Goal: Communication & Community: Answer question/provide support

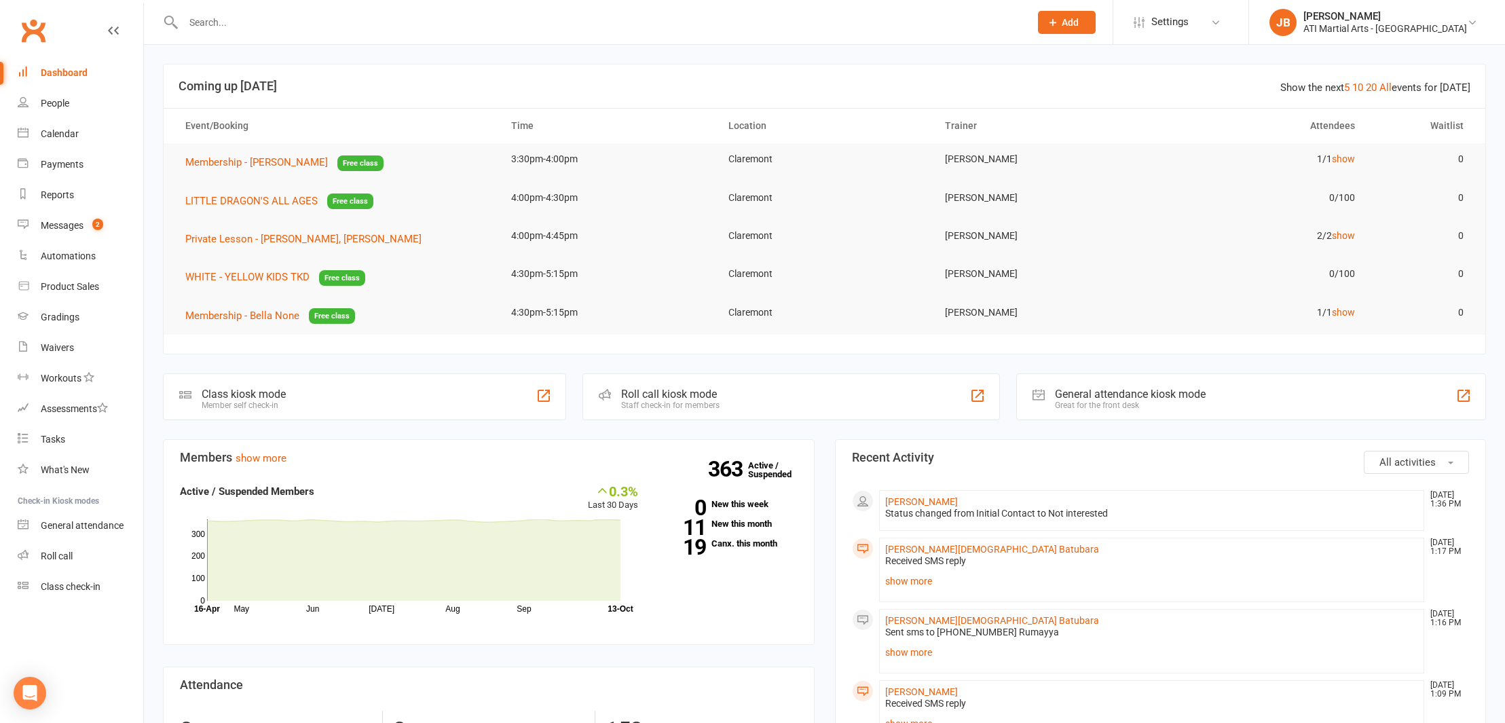
click at [34, 27] on link "Clubworx" at bounding box center [33, 31] width 34 height 34
click at [65, 225] on div "Messages" at bounding box center [62, 225] width 43 height 11
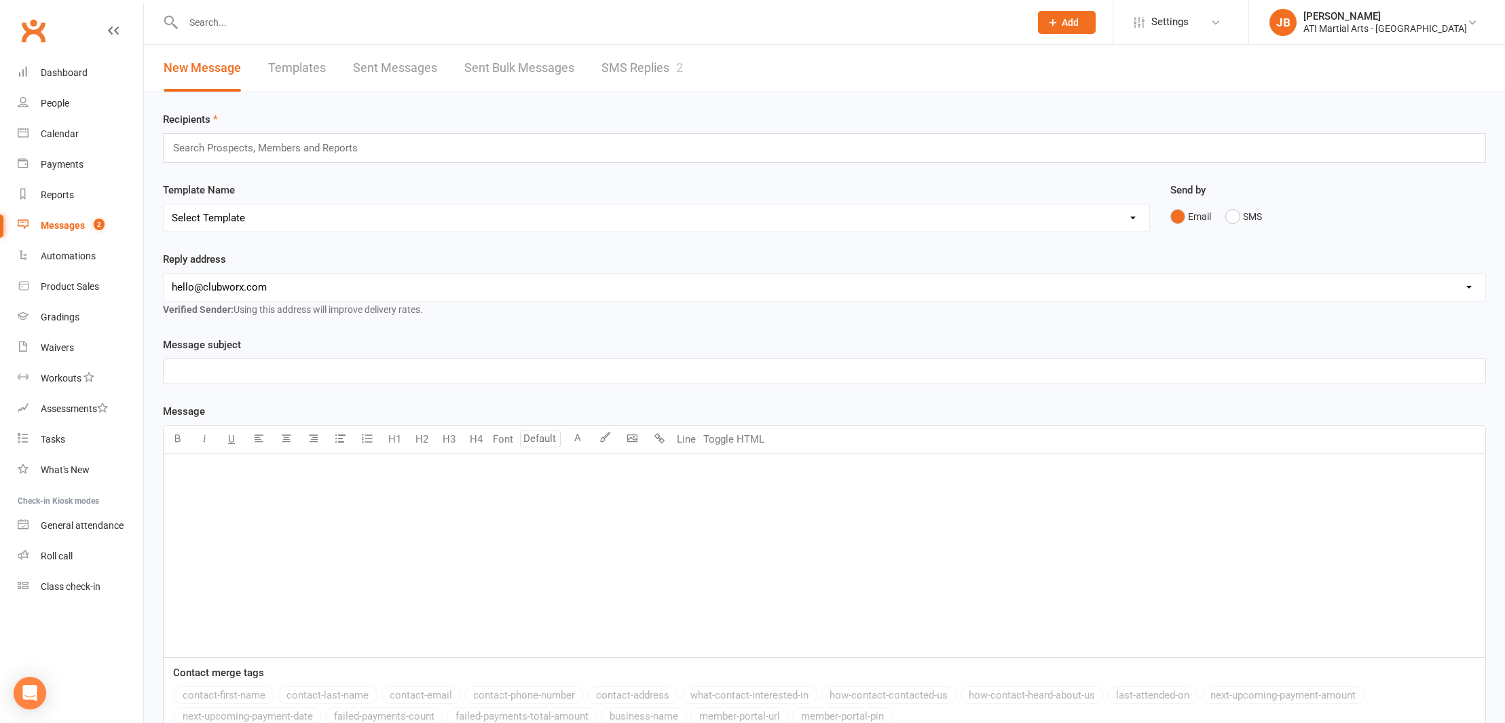
click at [606, 67] on link "SMS Replies 2" at bounding box center [642, 68] width 81 height 47
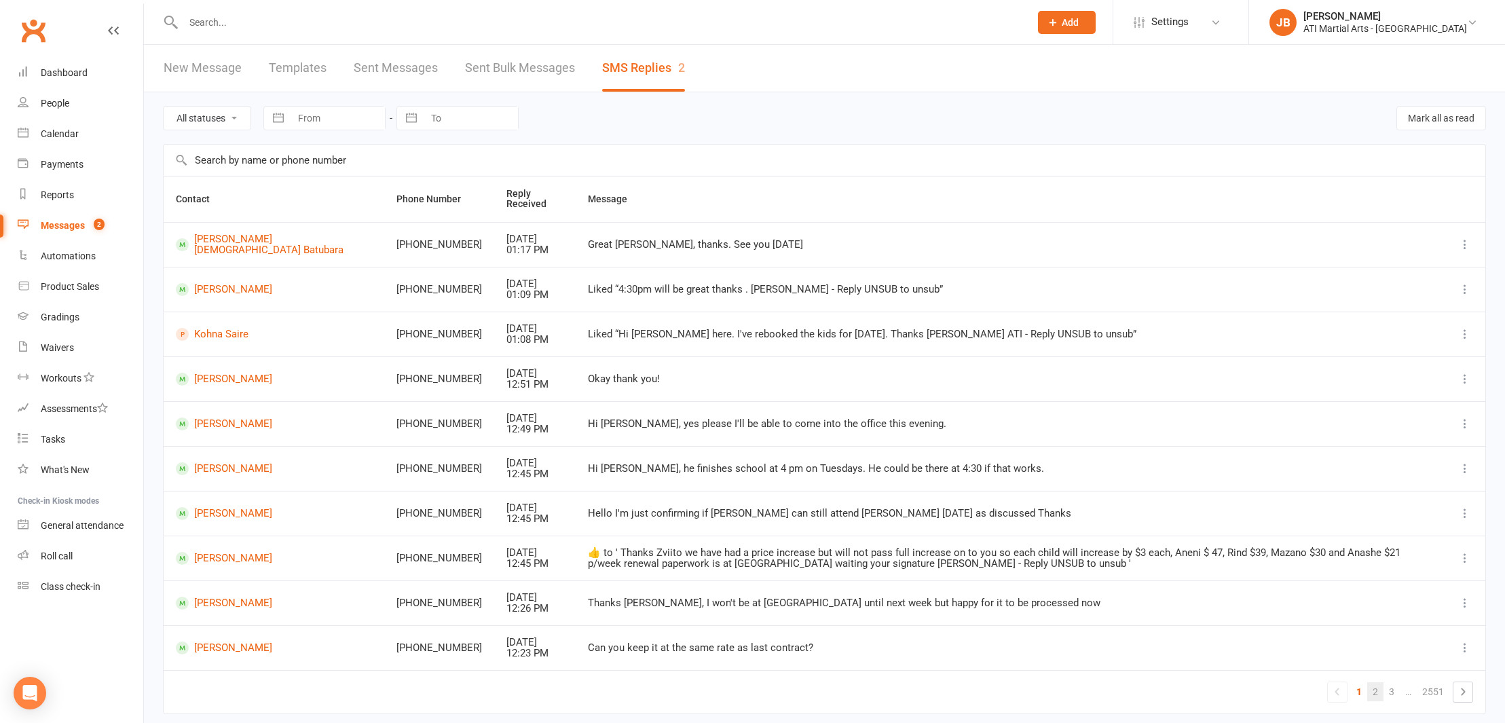
click at [1376, 684] on link "2" at bounding box center [1375, 691] width 16 height 19
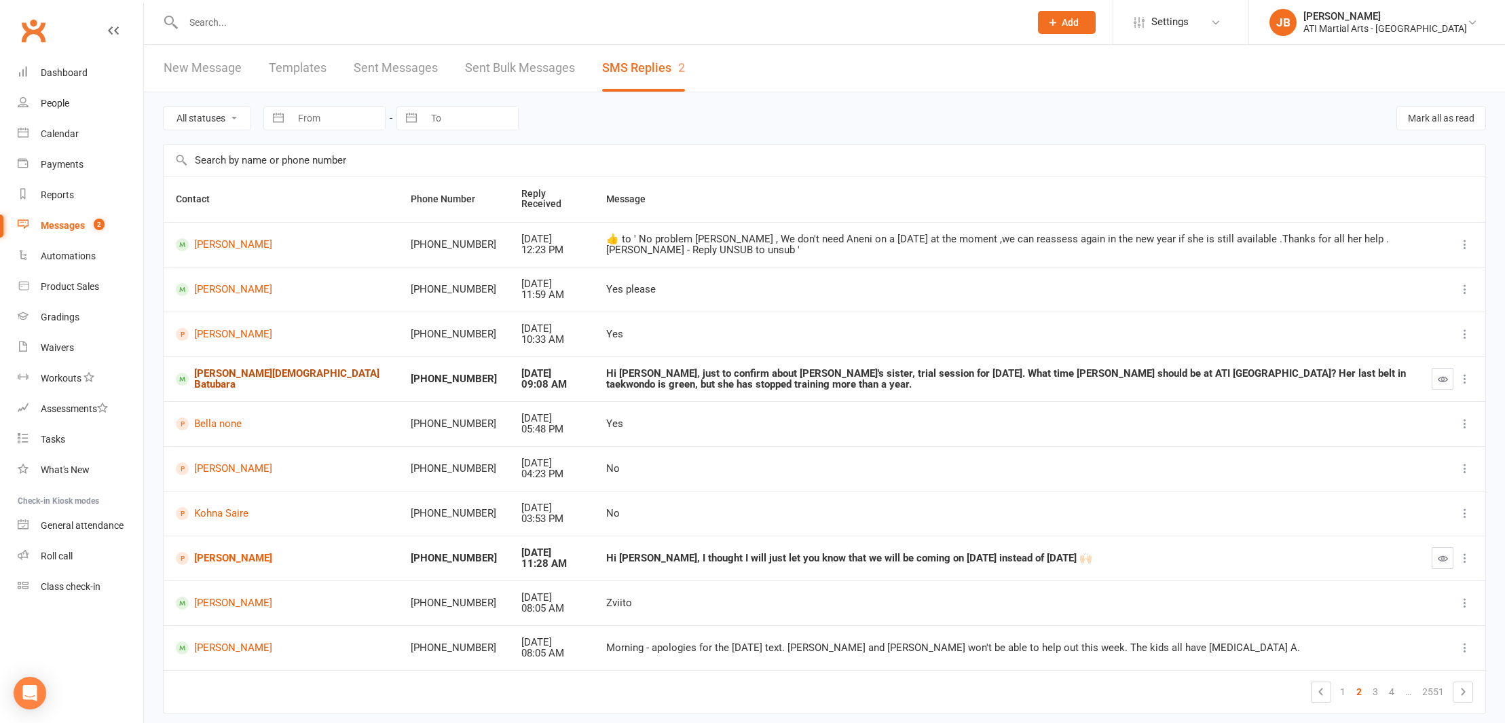
click at [207, 376] on link "[PERSON_NAME][DEMOGRAPHIC_DATA] Batubara" at bounding box center [281, 379] width 210 height 22
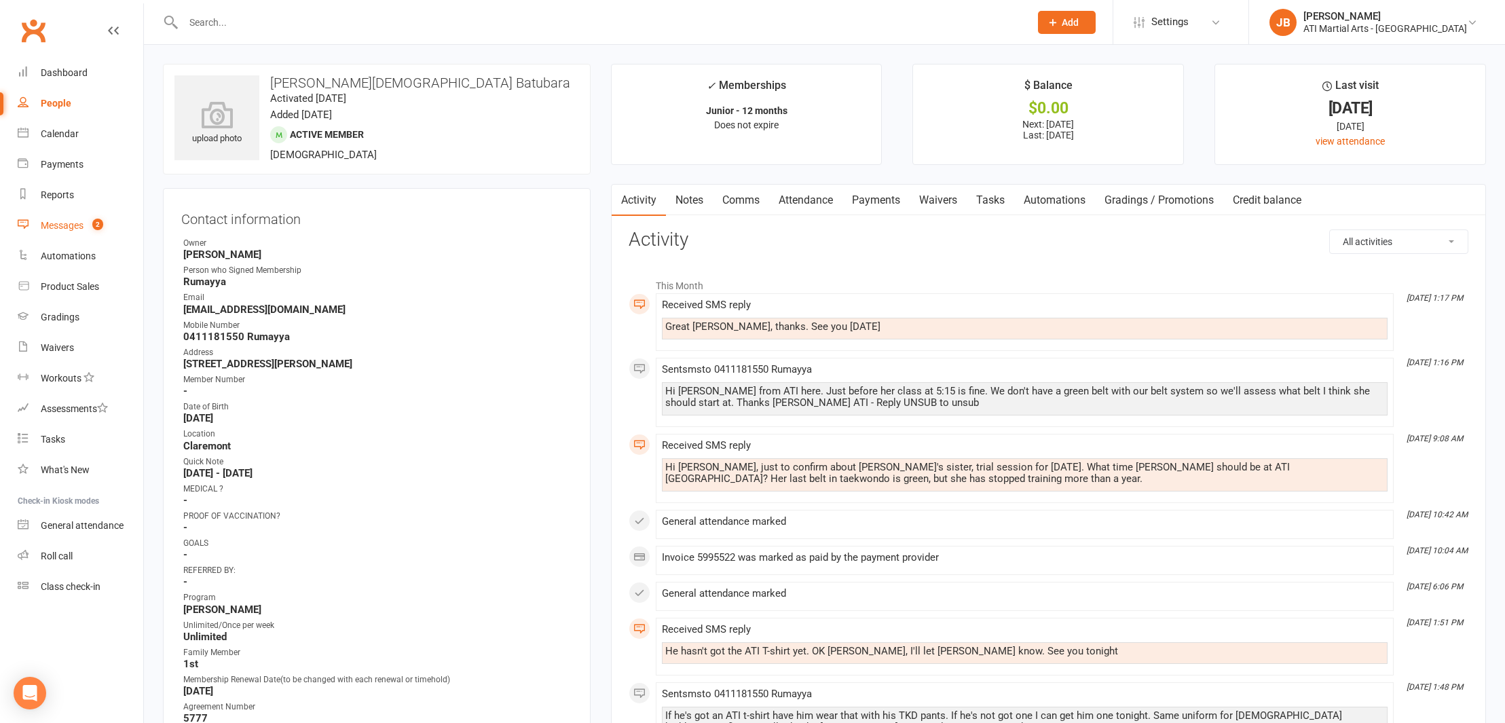
click at [60, 225] on div "Messages" at bounding box center [62, 225] width 43 height 11
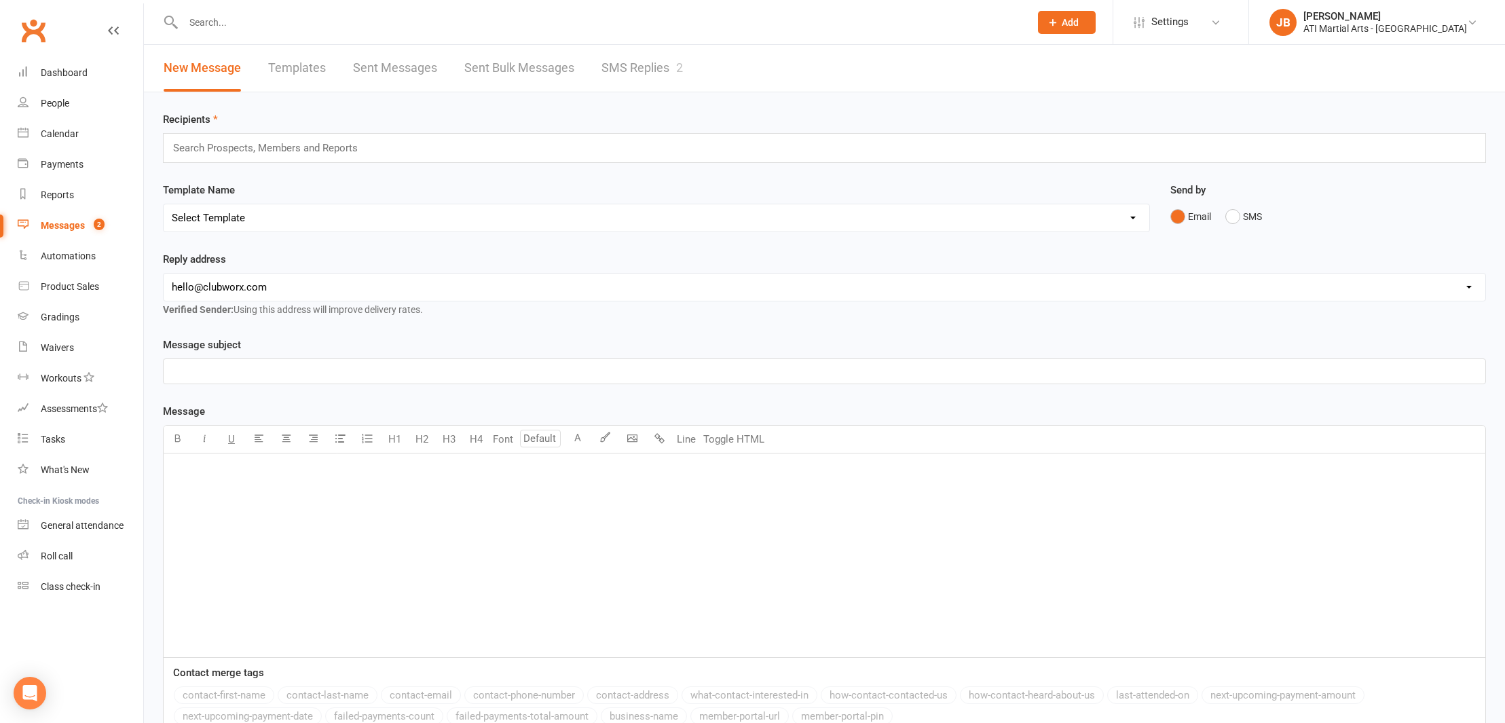
click at [646, 67] on link "SMS Replies 2" at bounding box center [642, 68] width 81 height 47
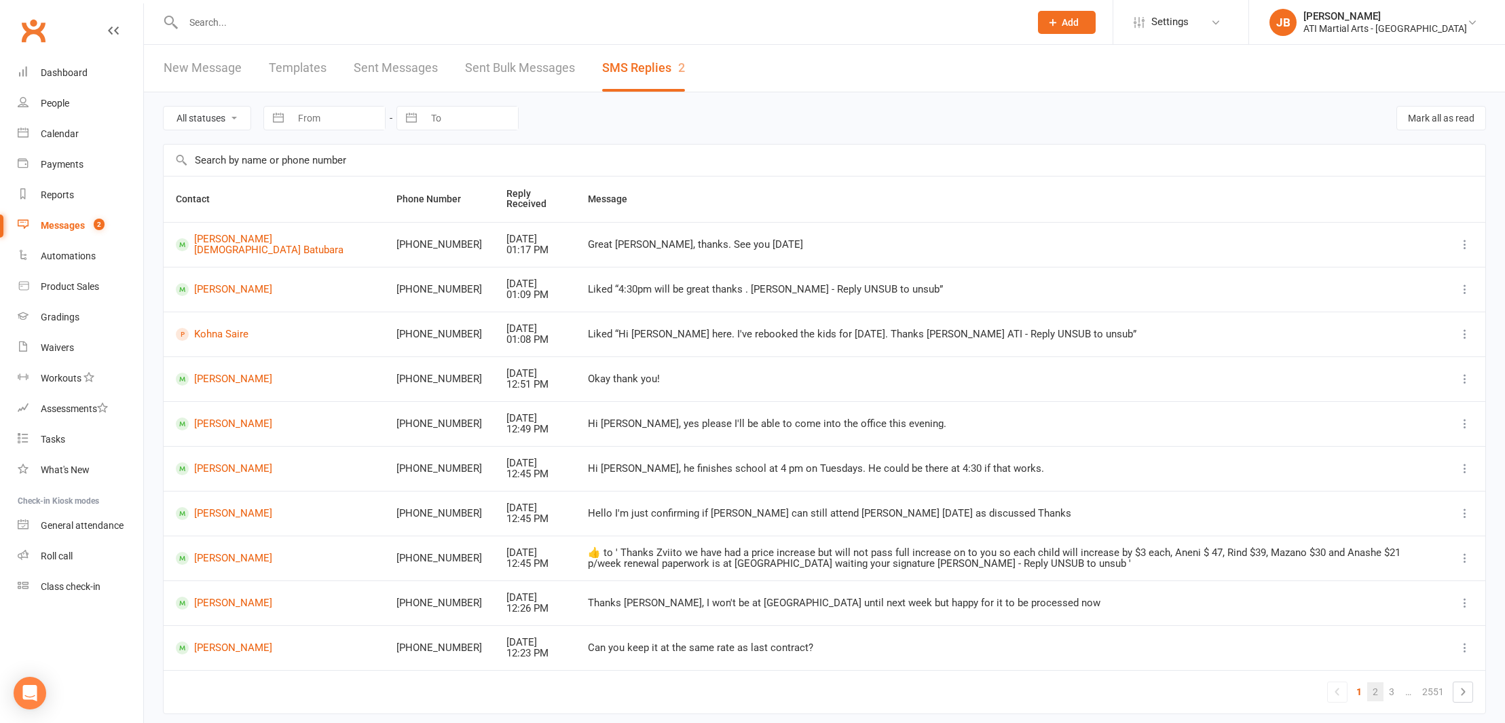
click at [1376, 686] on link "2" at bounding box center [1375, 691] width 16 height 19
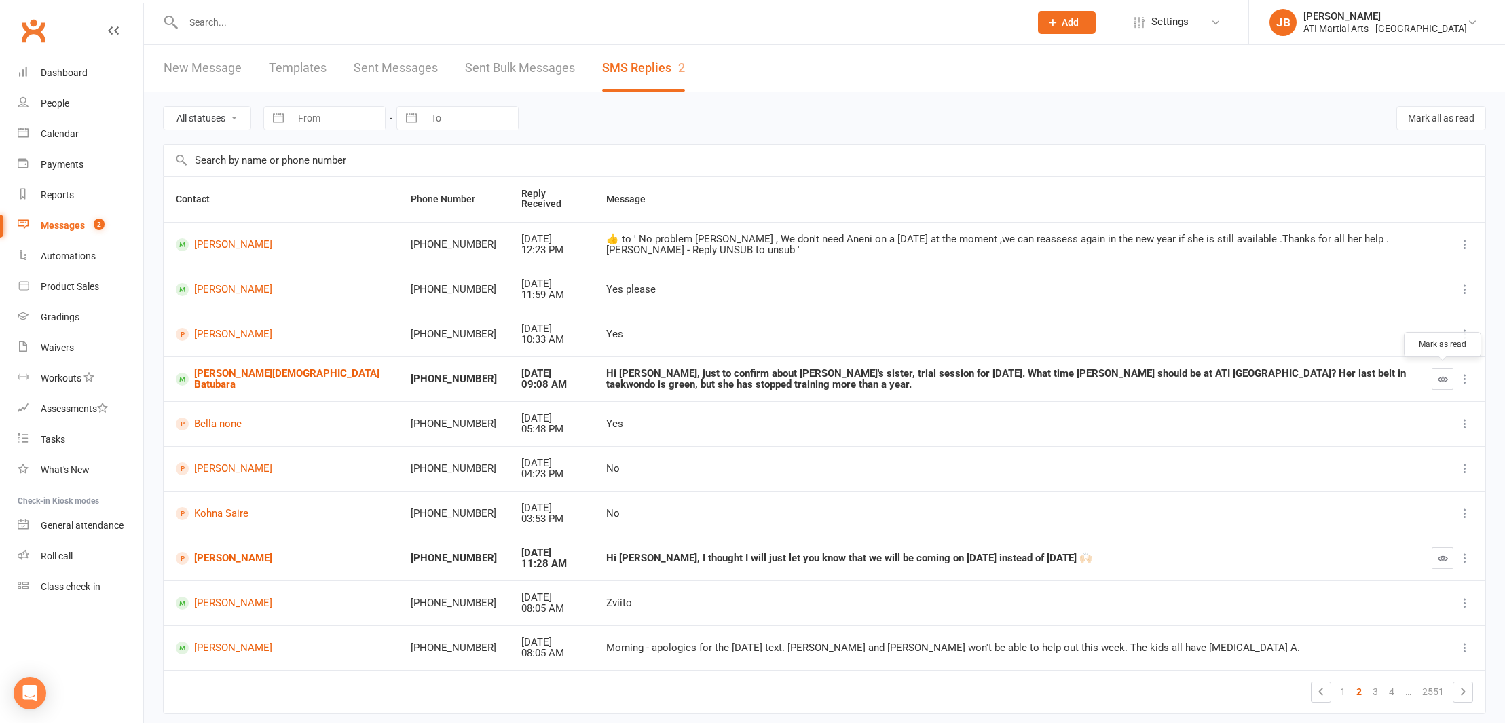
click at [1442, 380] on icon "button" at bounding box center [1443, 379] width 10 height 10
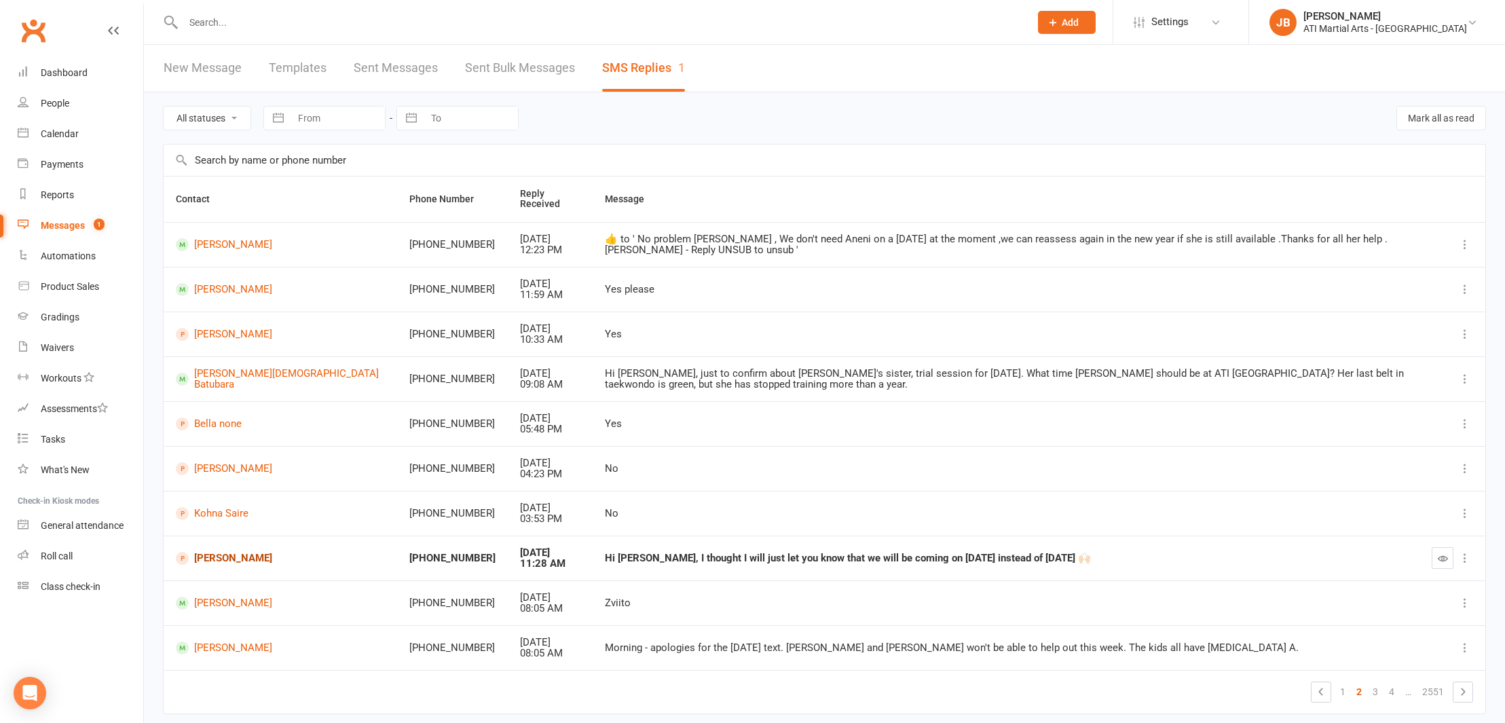
click at [219, 555] on link "Athena Saire" at bounding box center [280, 558] width 209 height 13
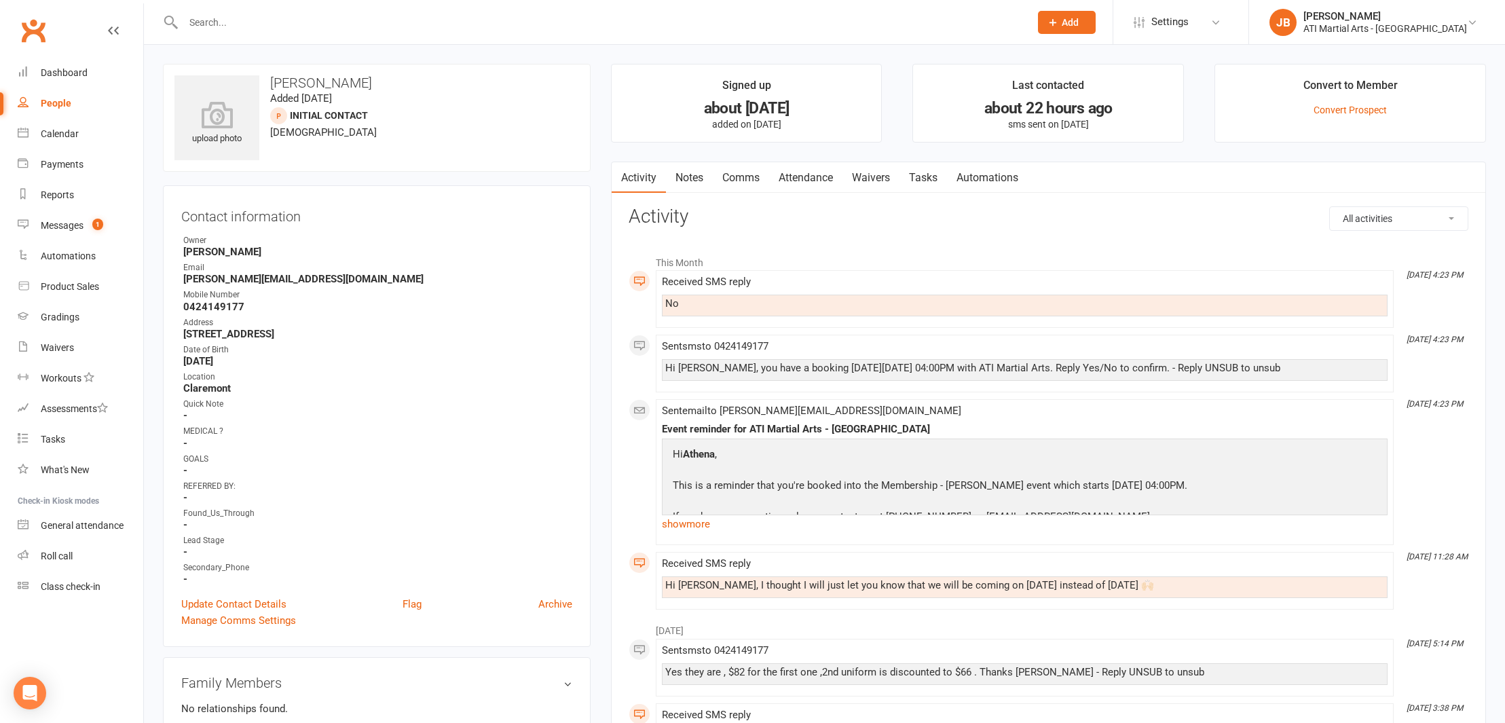
click at [34, 29] on link "Clubworx" at bounding box center [33, 31] width 34 height 34
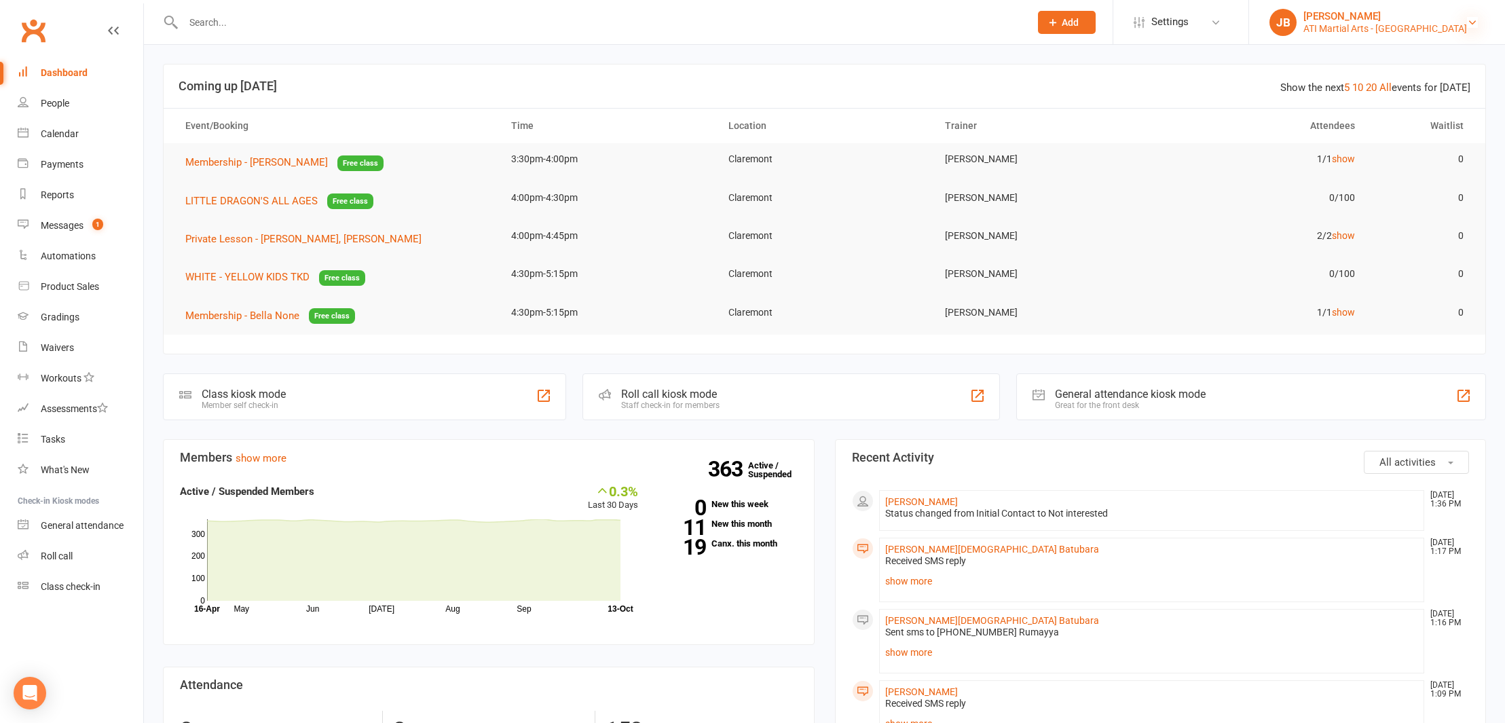
click at [1471, 21] on icon at bounding box center [1472, 22] width 11 height 11
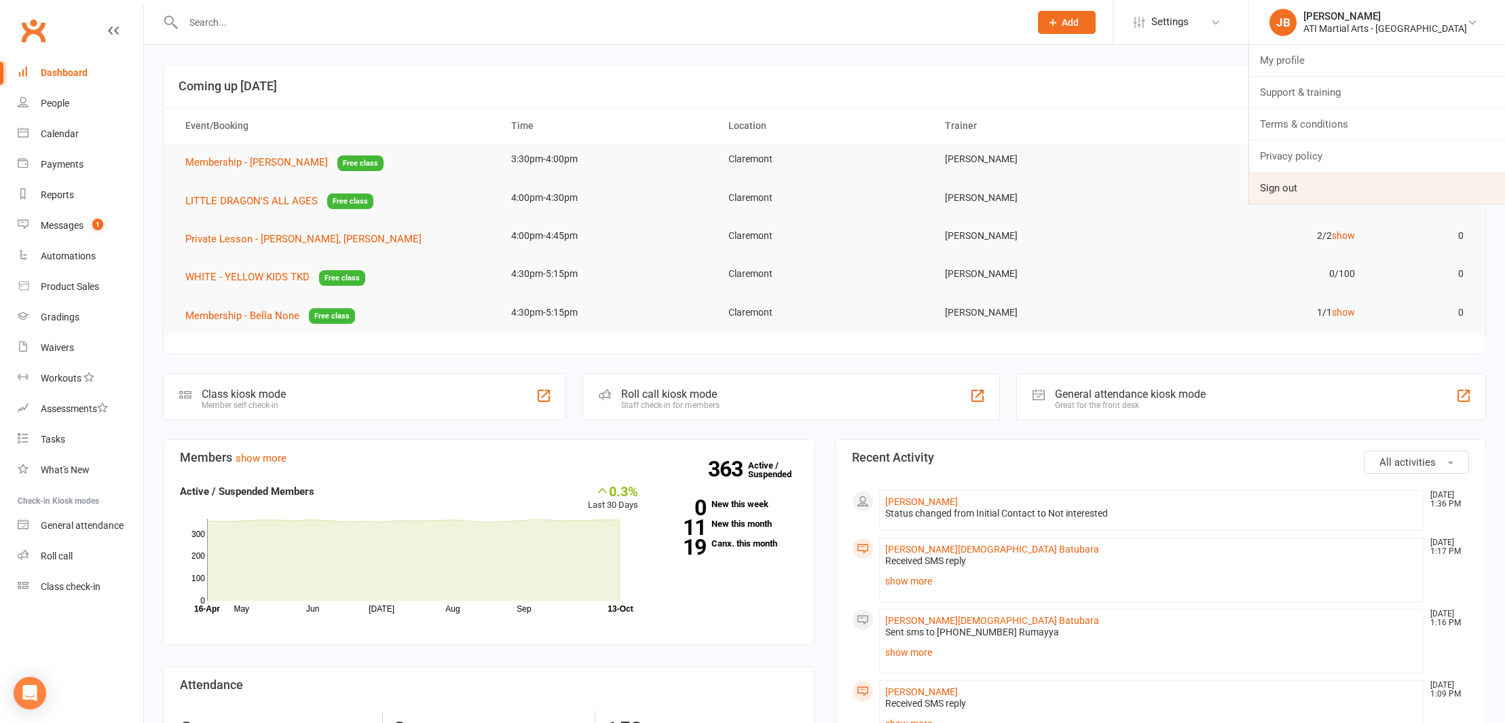
click at [1339, 194] on link "Sign out" at bounding box center [1377, 187] width 256 height 31
